Goal: Navigation & Orientation: Find specific page/section

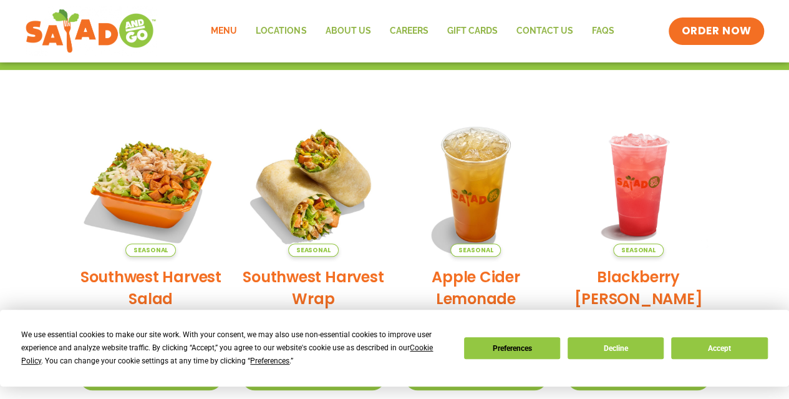
scroll to position [241, 0]
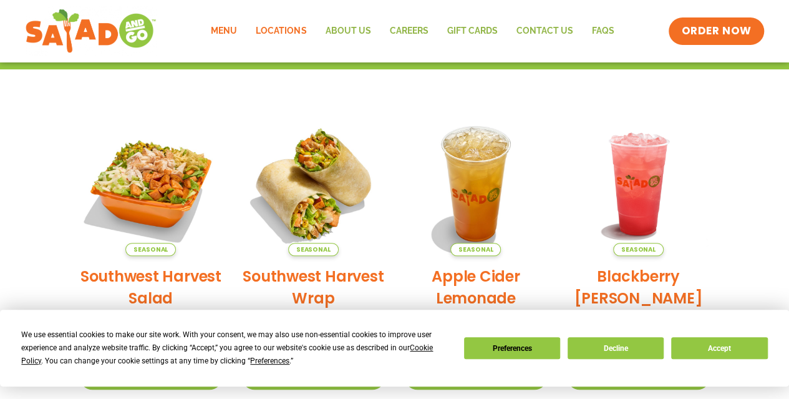
click at [255, 32] on link "Locations" at bounding box center [281, 31] width 69 height 29
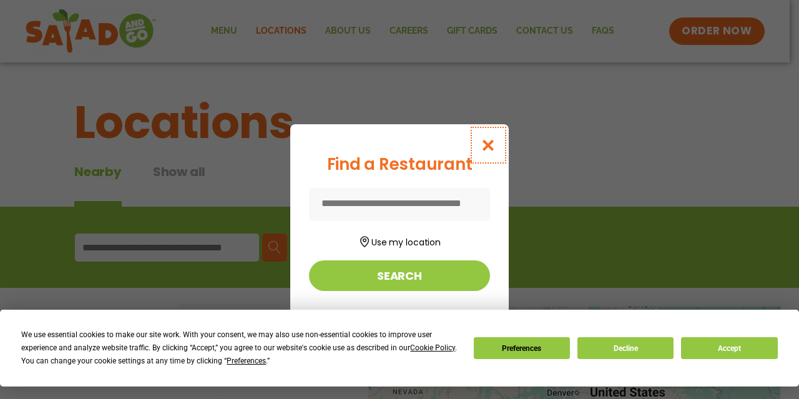
click at [492, 144] on icon "Close modal" at bounding box center [489, 145] width 16 height 13
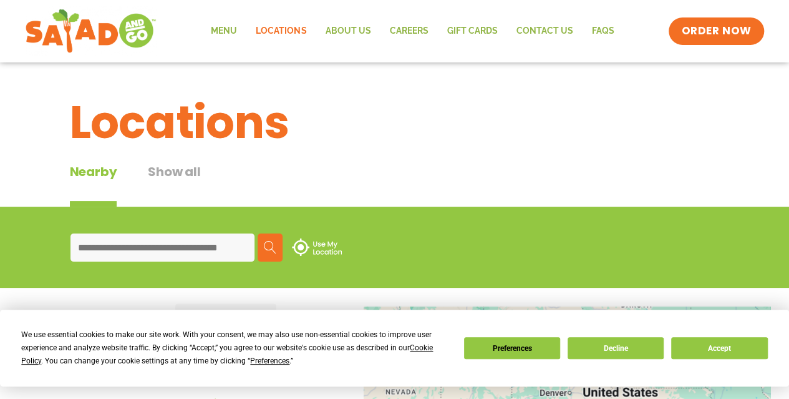
click at [198, 242] on input at bounding box center [163, 247] width 184 height 28
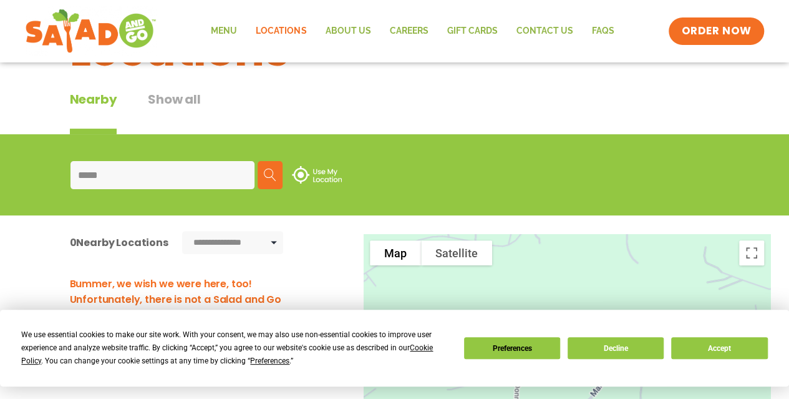
scroll to position [71, 0]
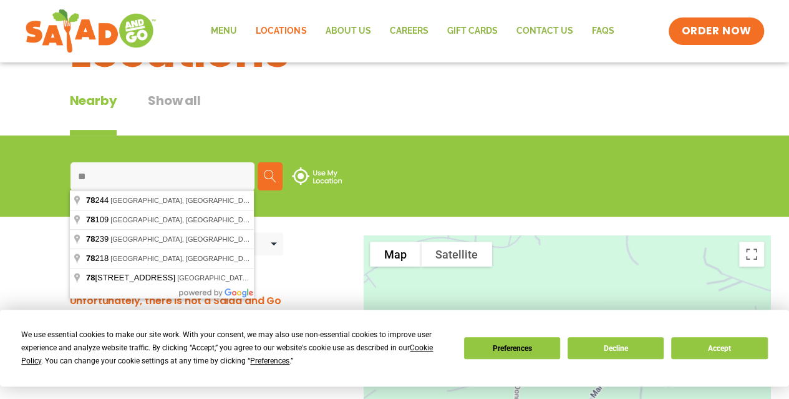
type input "*"
type input "**********"
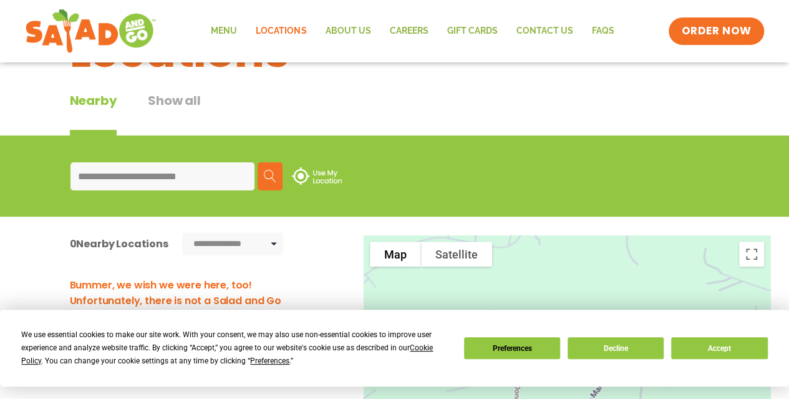
click at [265, 183] on button "Search" at bounding box center [270, 176] width 25 height 28
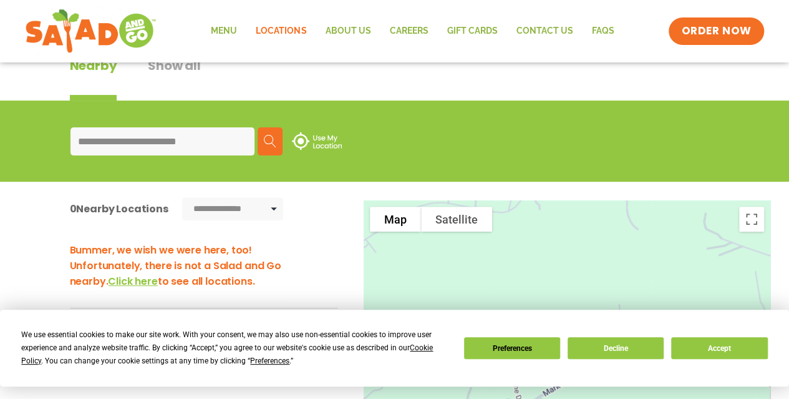
scroll to position [31, 0]
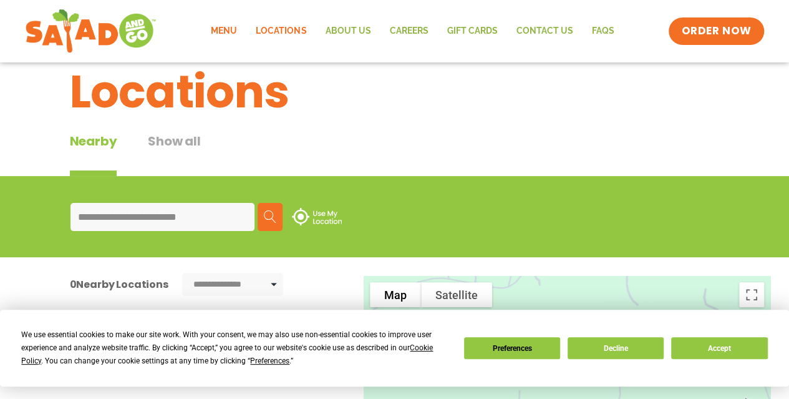
click at [220, 31] on link "Menu" at bounding box center [224, 31] width 45 height 29
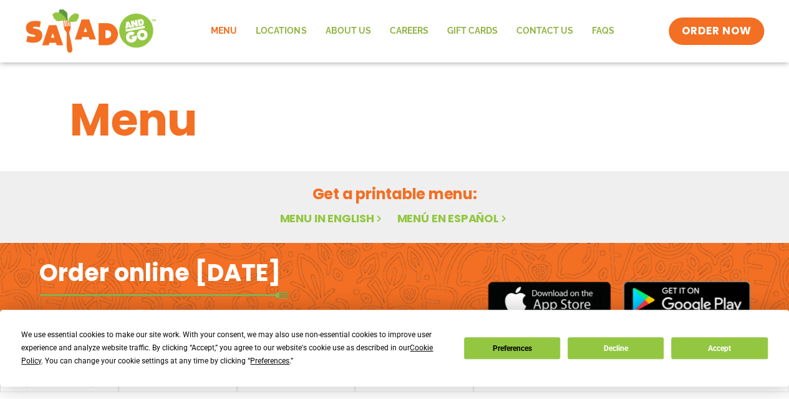
scroll to position [34, 0]
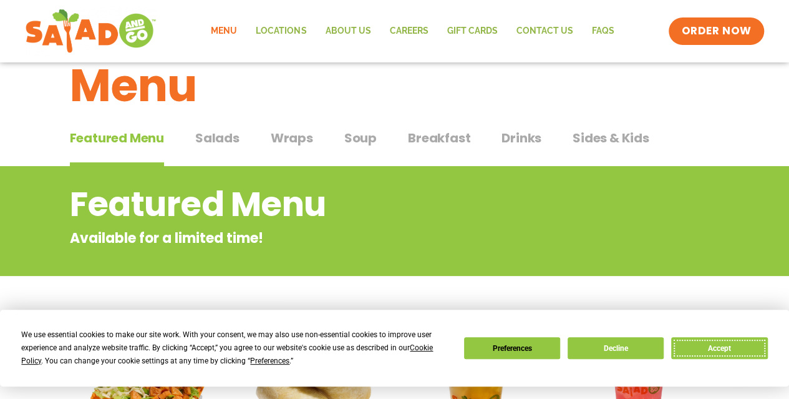
click at [697, 343] on button "Accept" at bounding box center [720, 348] width 96 height 22
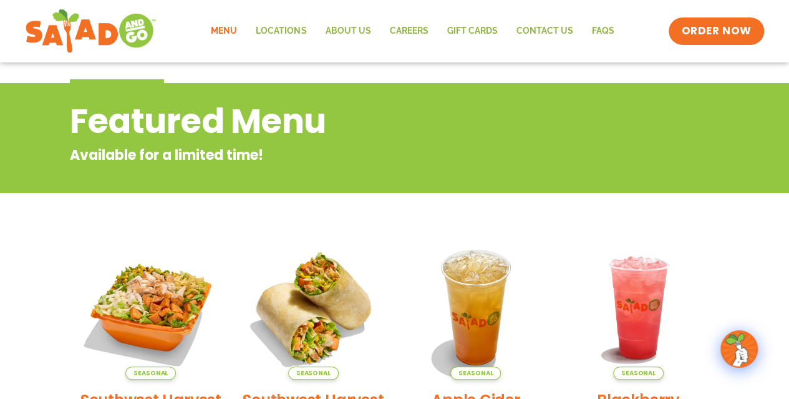
scroll to position [106, 0]
